Goal: Book appointment/travel/reservation

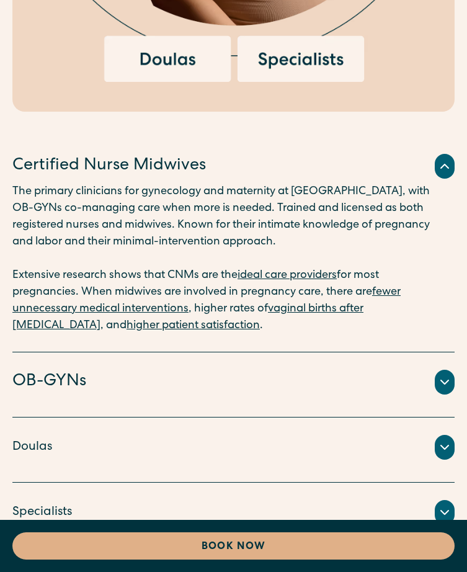
scroll to position [4221, 0]
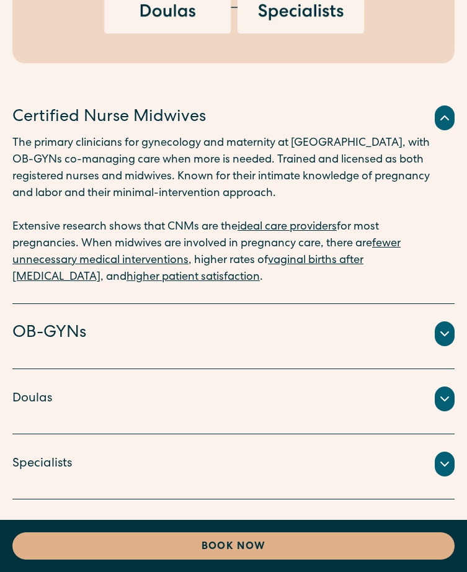
click at [437, 326] on icon at bounding box center [444, 333] width 15 height 15
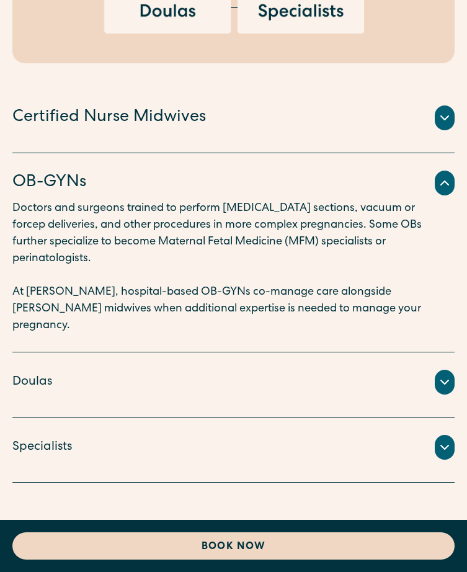
click at [313, 536] on link "Book Now" at bounding box center [233, 545] width 442 height 27
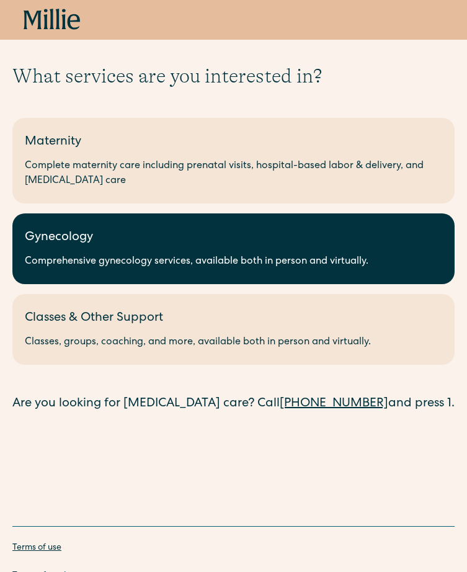
click at [332, 269] on div "Comprehensive gynecology services, available both in person and virtually." at bounding box center [233, 261] width 417 height 15
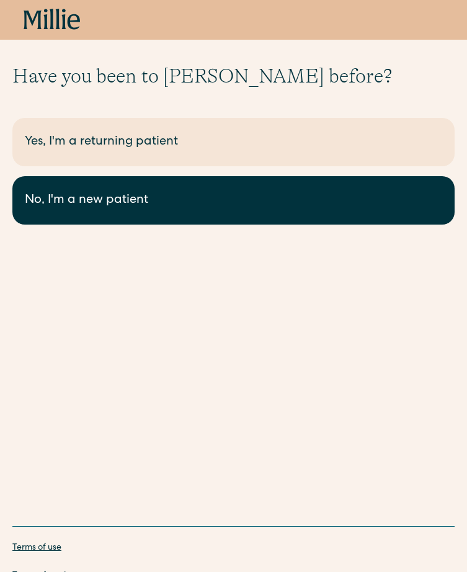
click at [303, 189] on link "No, I'm a new patient" at bounding box center [233, 200] width 442 height 48
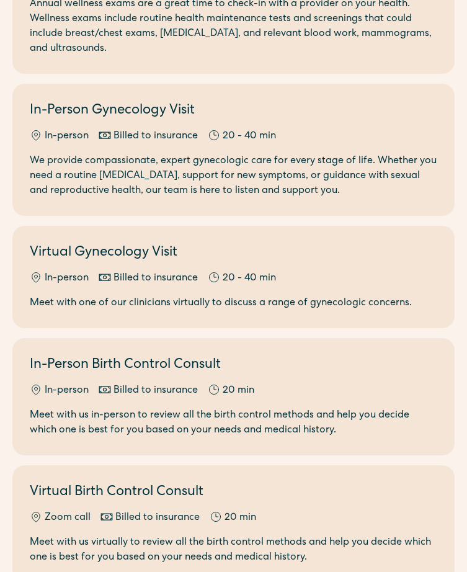
scroll to position [105, 0]
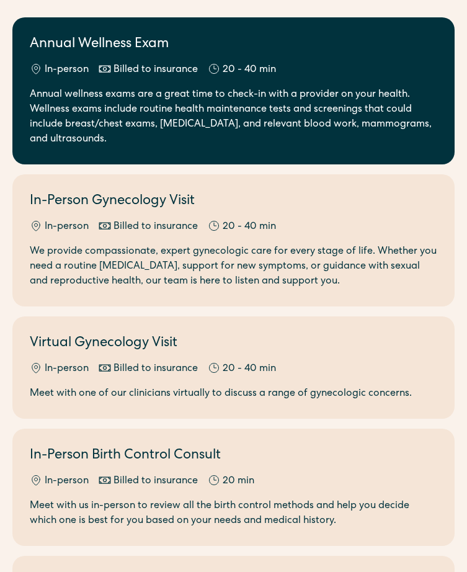
click at [425, 147] on div "Annual wellness exams are a great time to check-in with a provider on your heal…" at bounding box center [233, 117] width 407 height 60
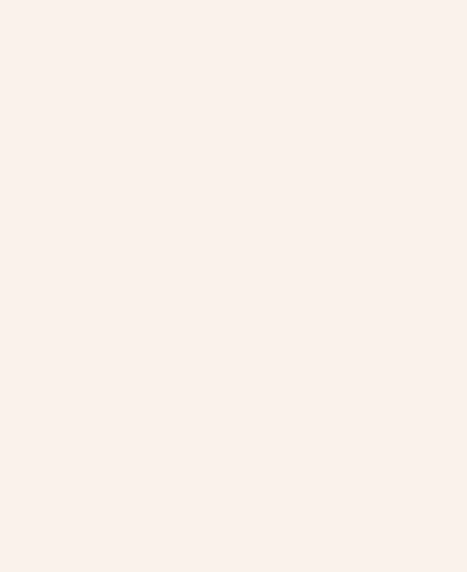
scroll to position [2281, 0]
